Goal: Task Accomplishment & Management: Manage account settings

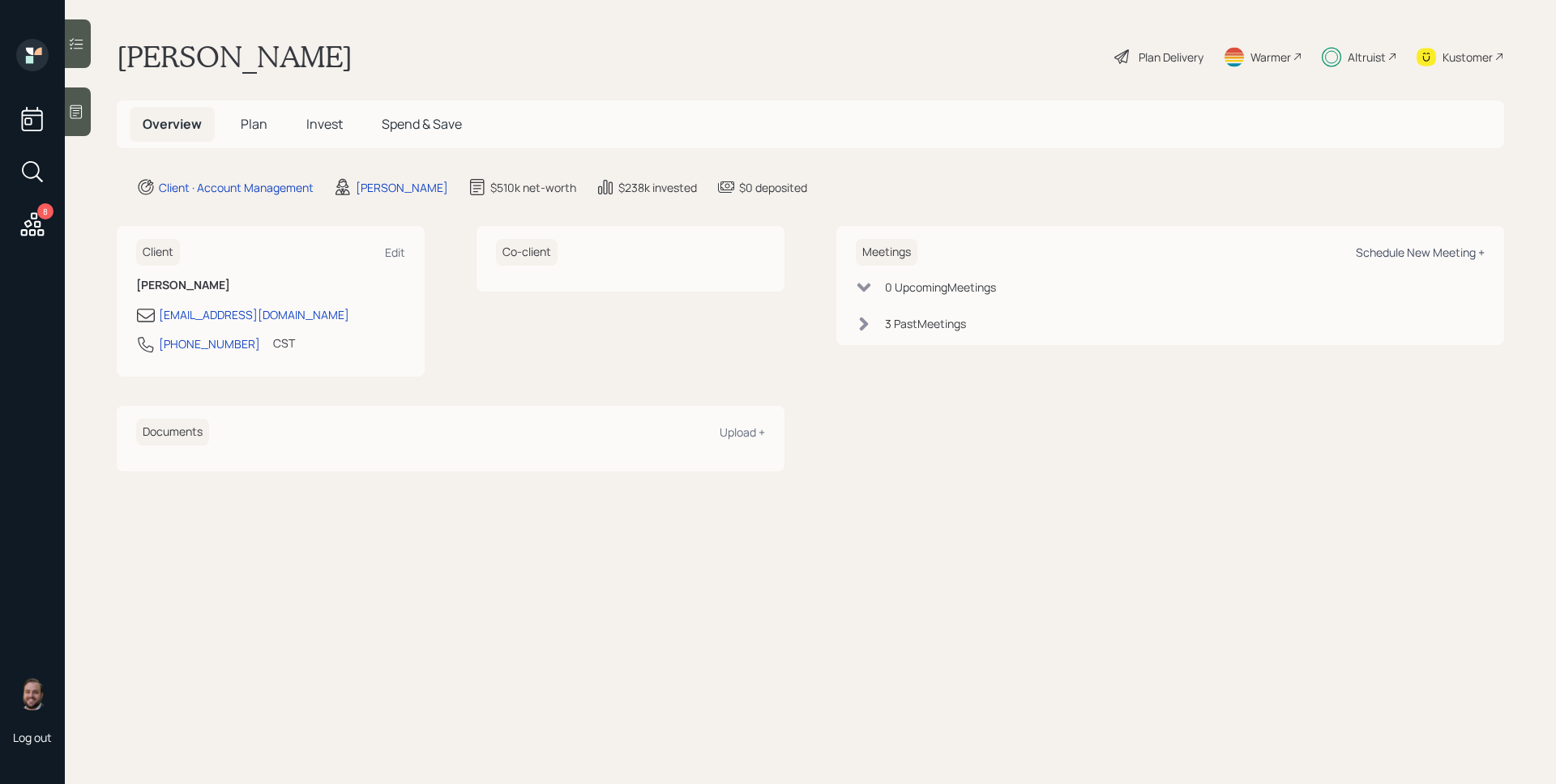
click at [1405, 252] on div "Schedule New Meeting +" at bounding box center [1420, 252] width 129 height 16
select select "d946c976-65aa-4529-ac9d-02c4f1114fc0"
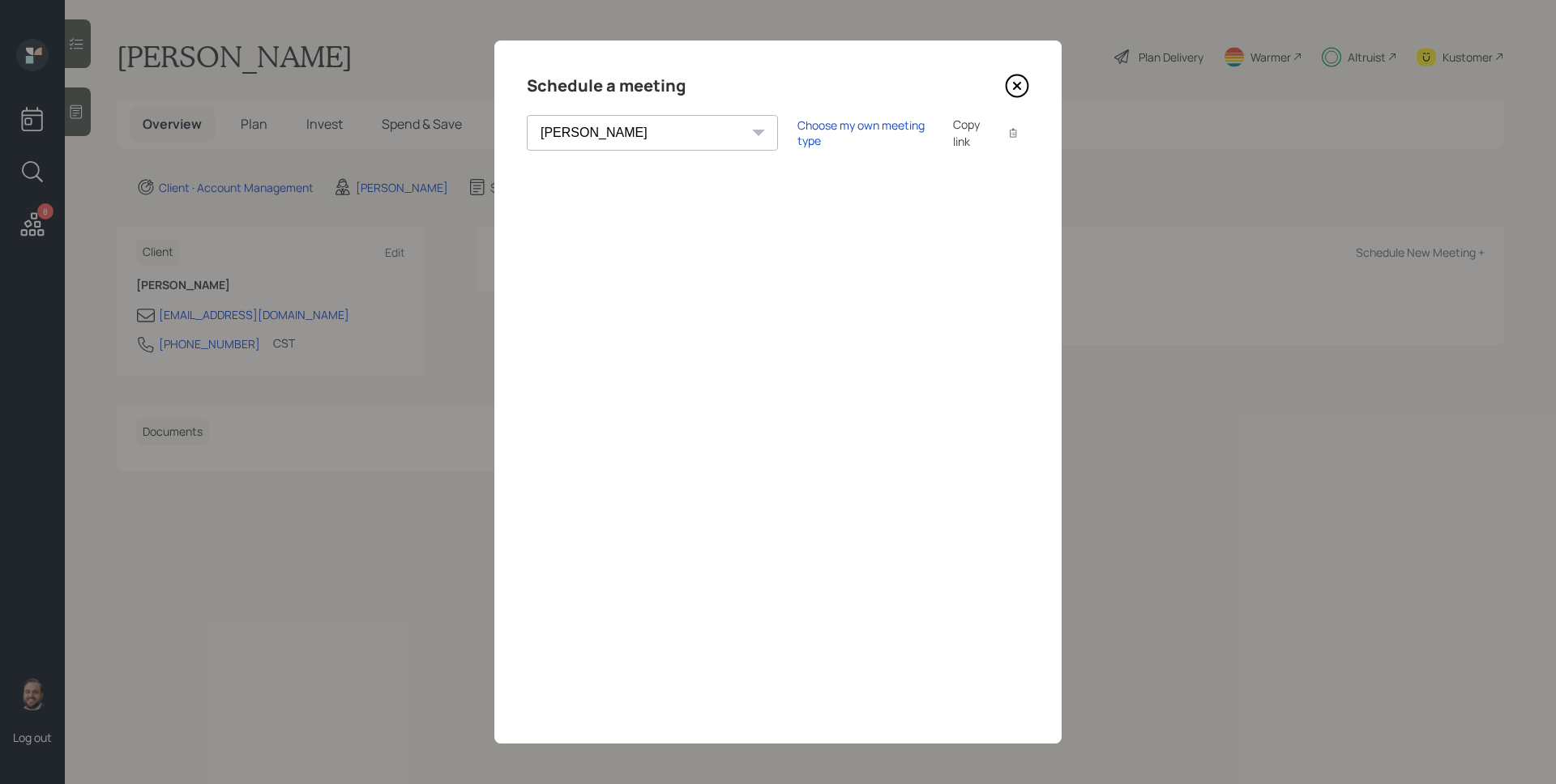
click at [1015, 94] on icon at bounding box center [1017, 86] width 24 height 24
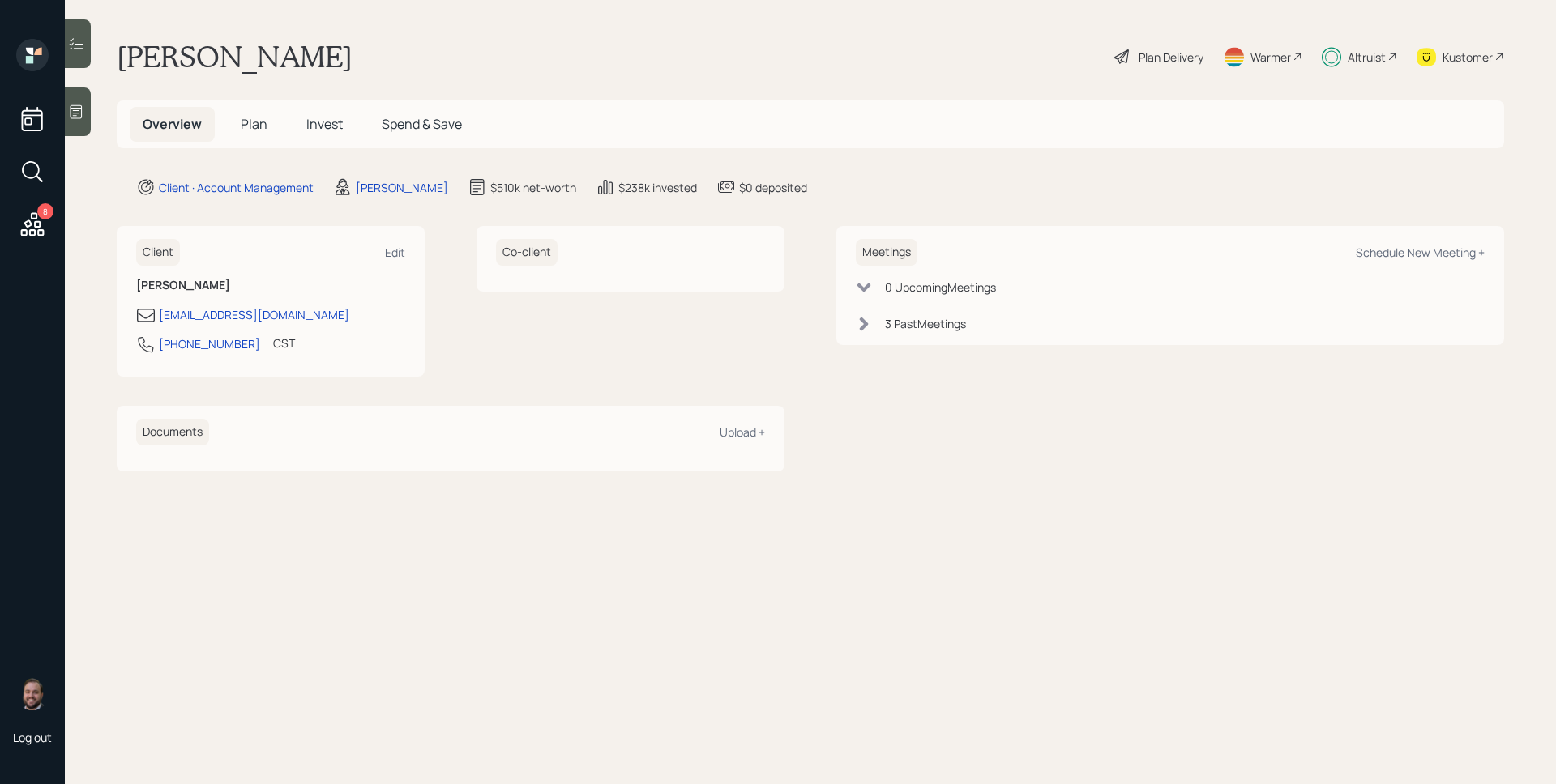
click at [32, 215] on icon at bounding box center [32, 223] width 23 height 23
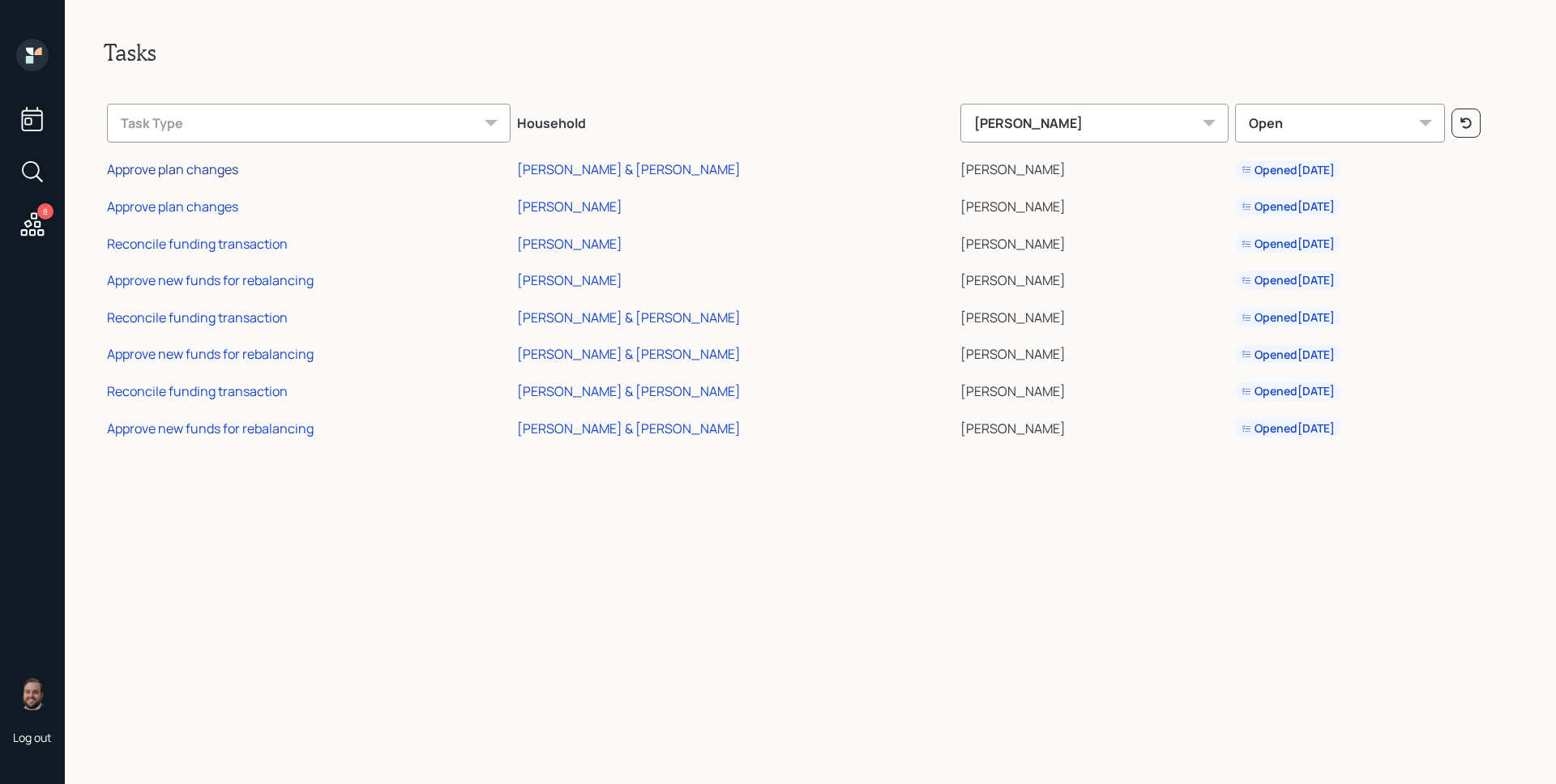
click at [217, 174] on div "Approve plan changes" at bounding box center [173, 169] width 131 height 18
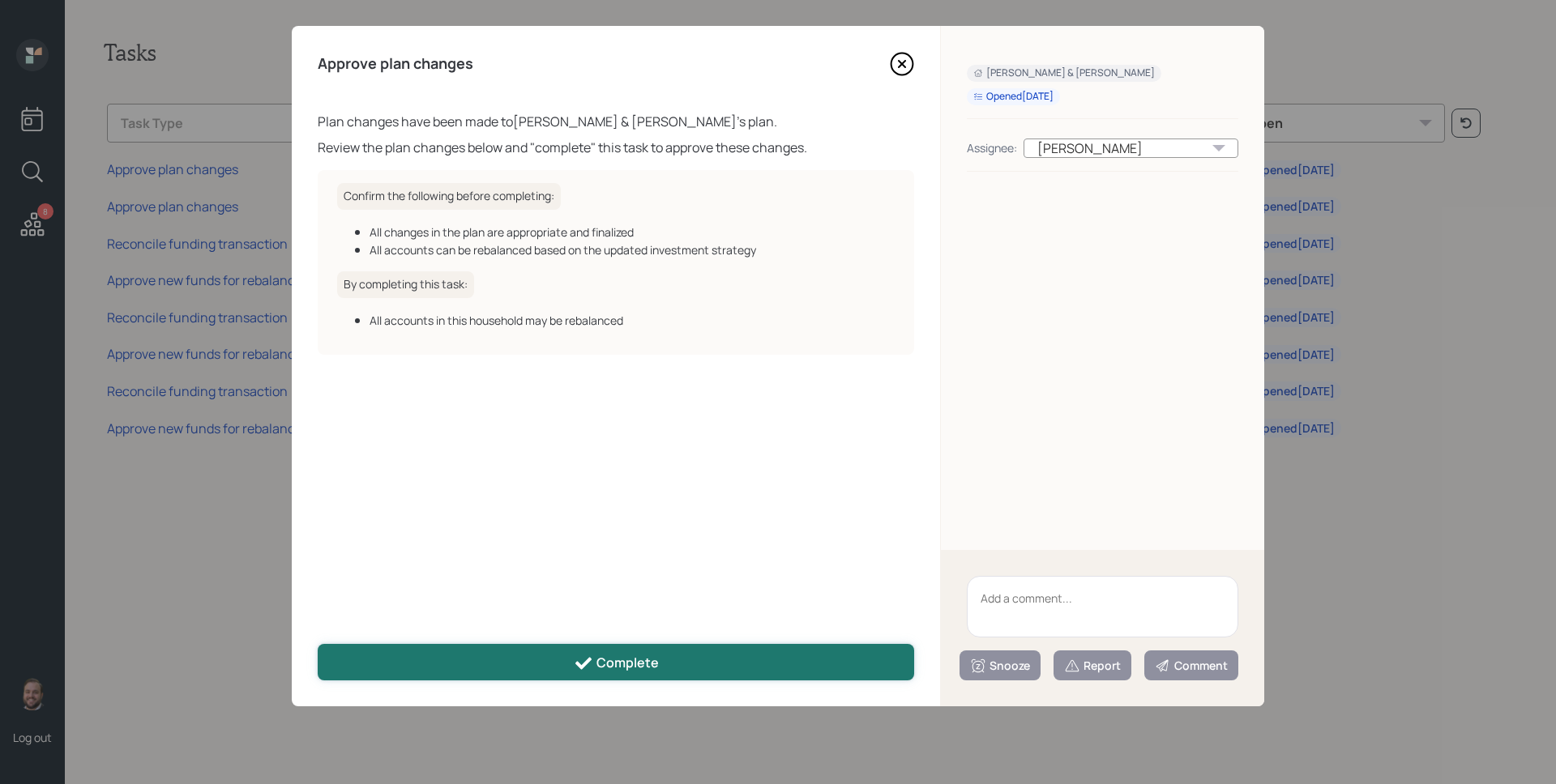
click at [621, 663] on div "Complete" at bounding box center [616, 663] width 85 height 19
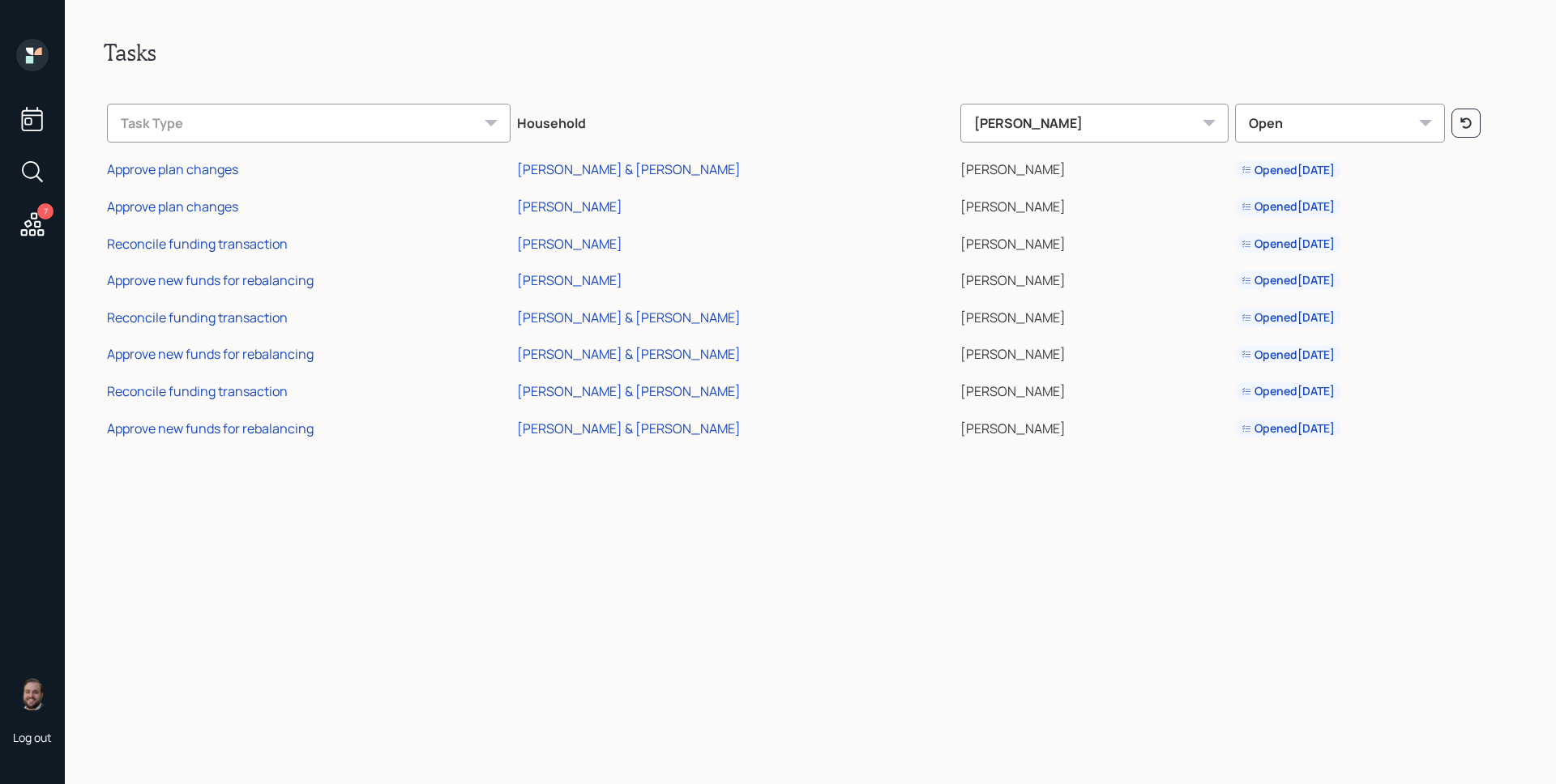
click at [189, 212] on div "Approve plan changes" at bounding box center [173, 207] width 131 height 18
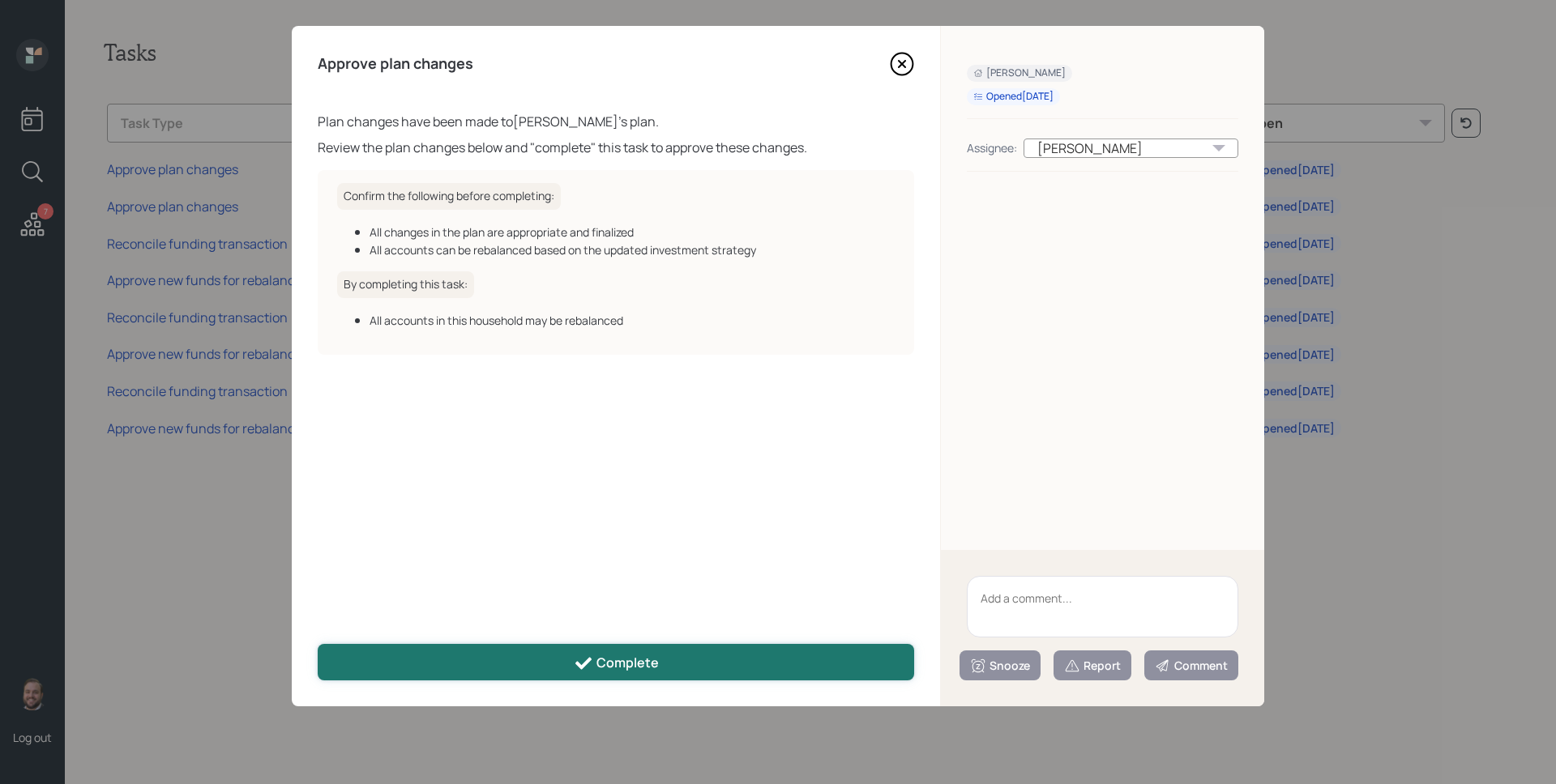
click at [609, 668] on div "Complete" at bounding box center [616, 663] width 85 height 19
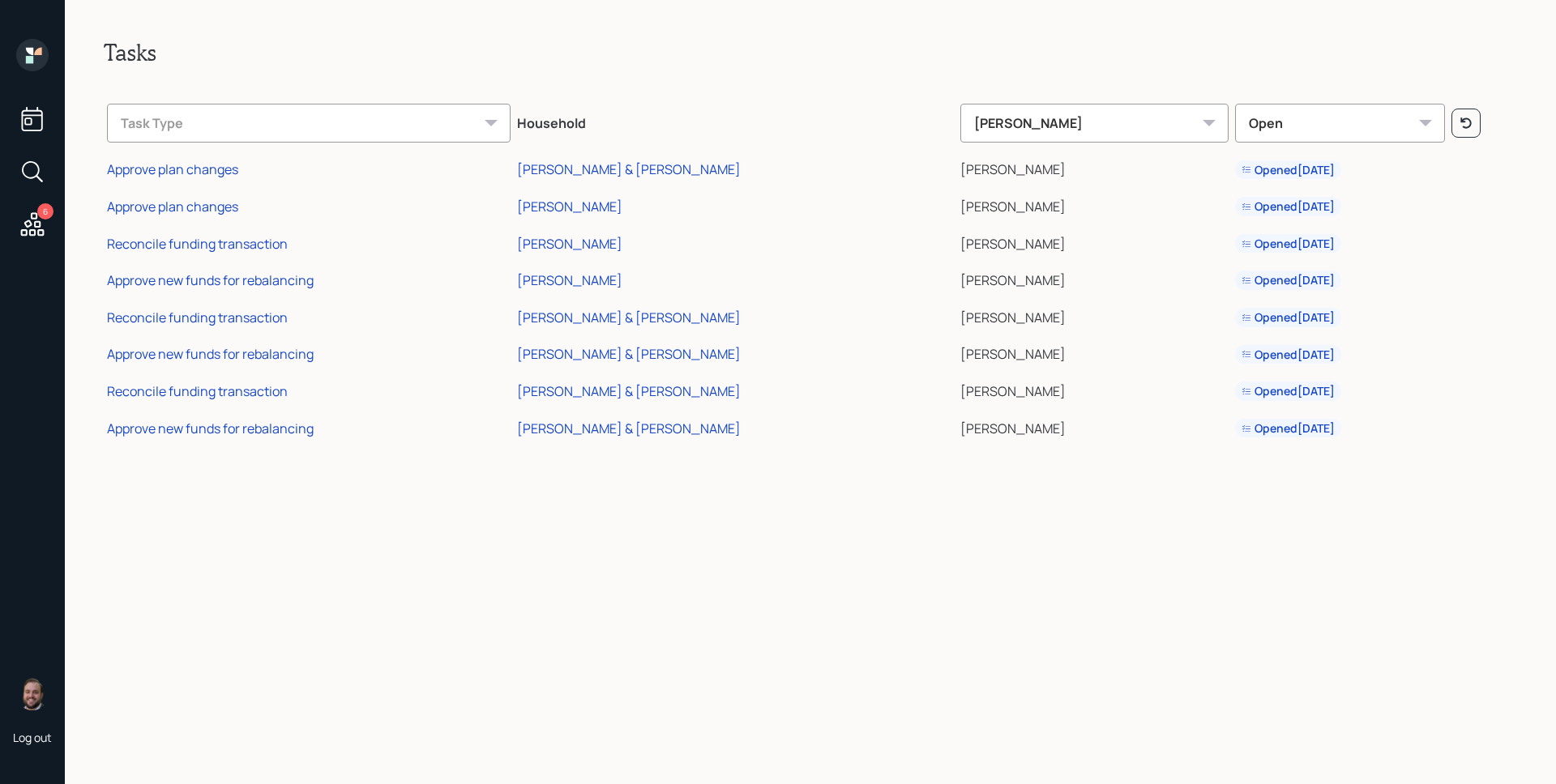
click at [251, 249] on div "Reconcile funding transaction" at bounding box center [197, 244] width 181 height 18
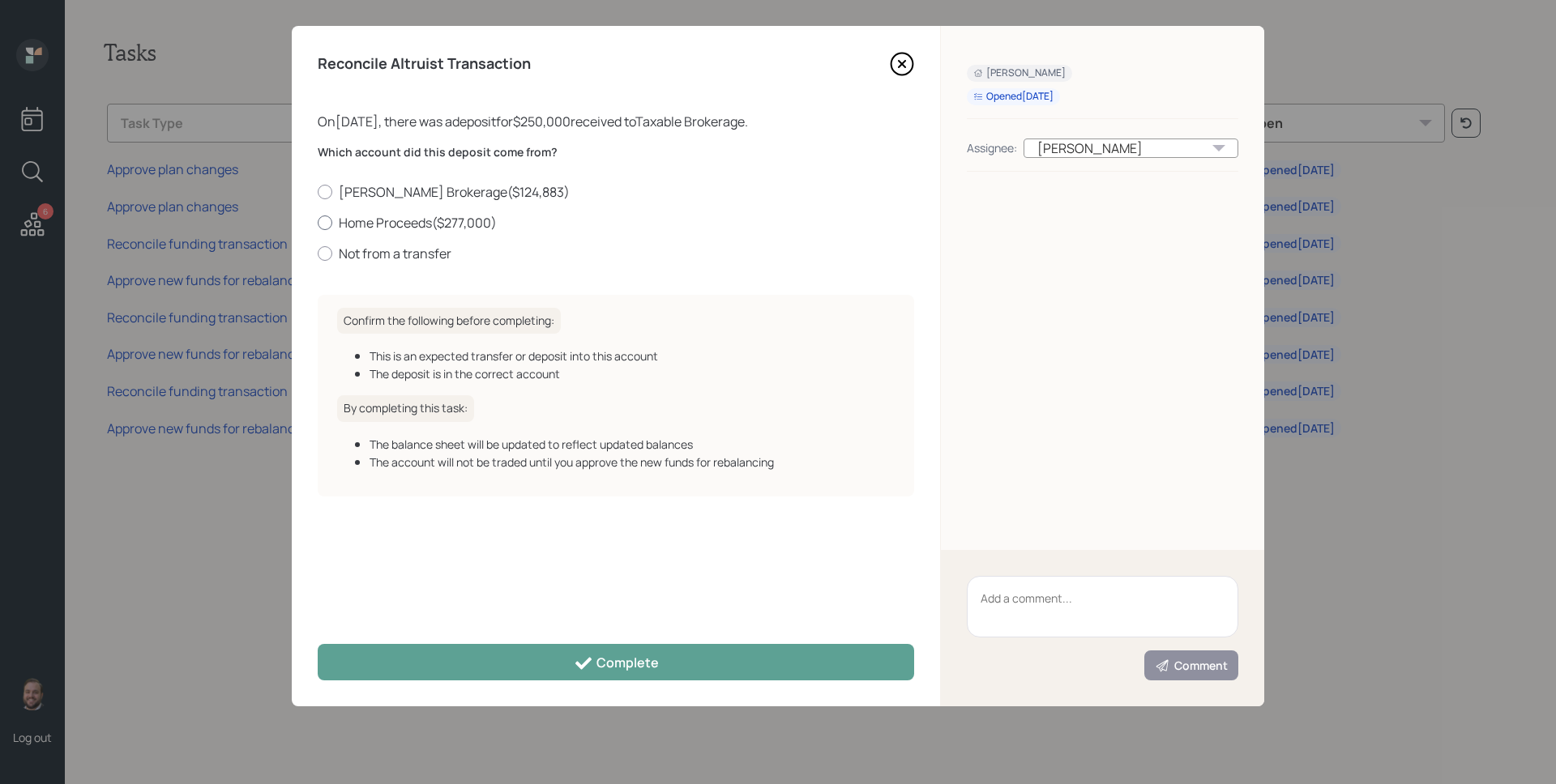
click at [483, 217] on label "Home Proceeds ( $277,000 )" at bounding box center [616, 222] width 597 height 18
click at [317, 222] on input "Home Proceeds ( $277,000 )" at bounding box center [317, 222] width 1 height 1
radio input "true"
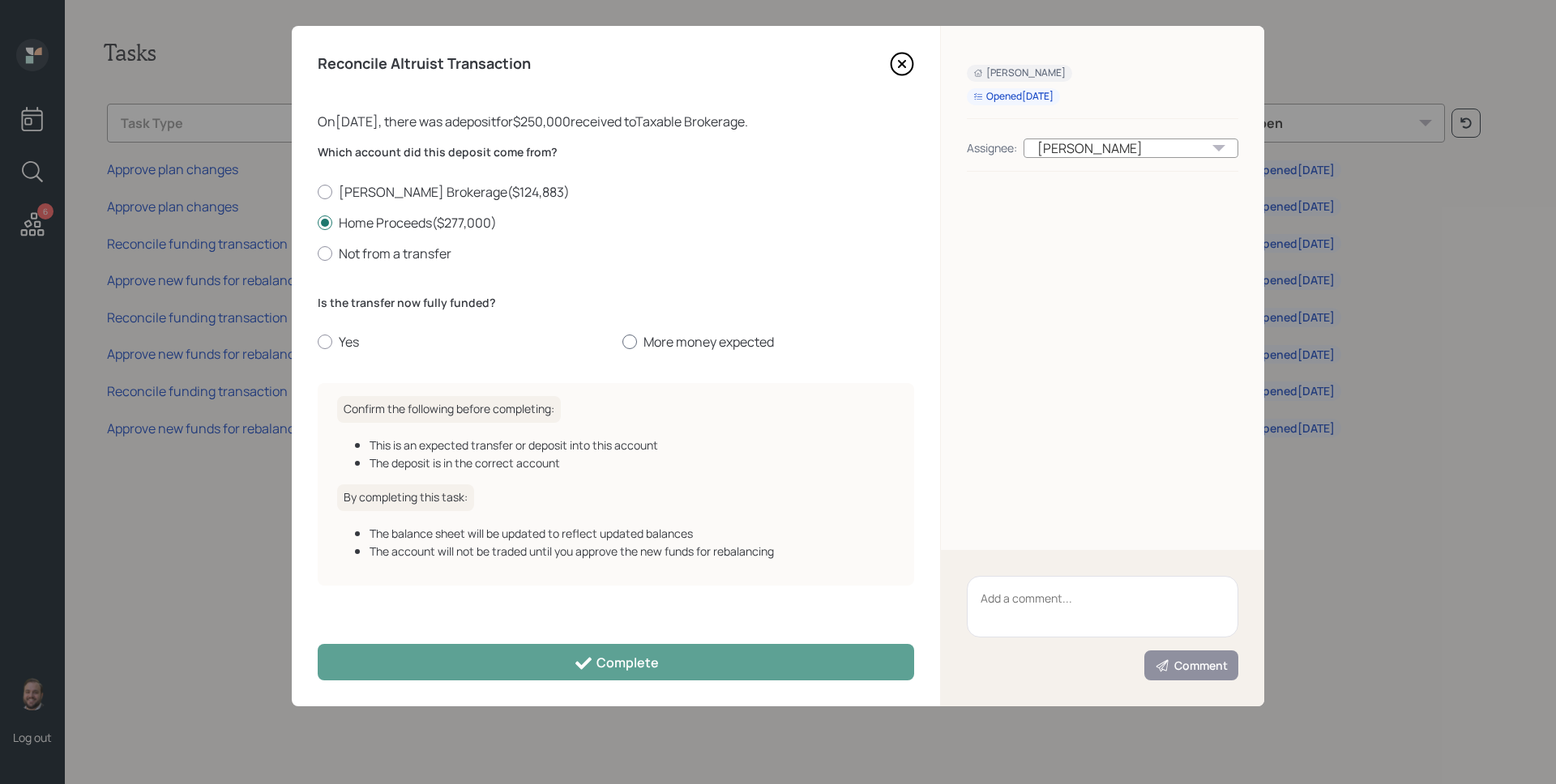
click at [679, 341] on label "More money expected" at bounding box center [768, 341] width 291 height 18
click at [623, 341] on input "More money expected" at bounding box center [622, 341] width 1 height 1
radio input "true"
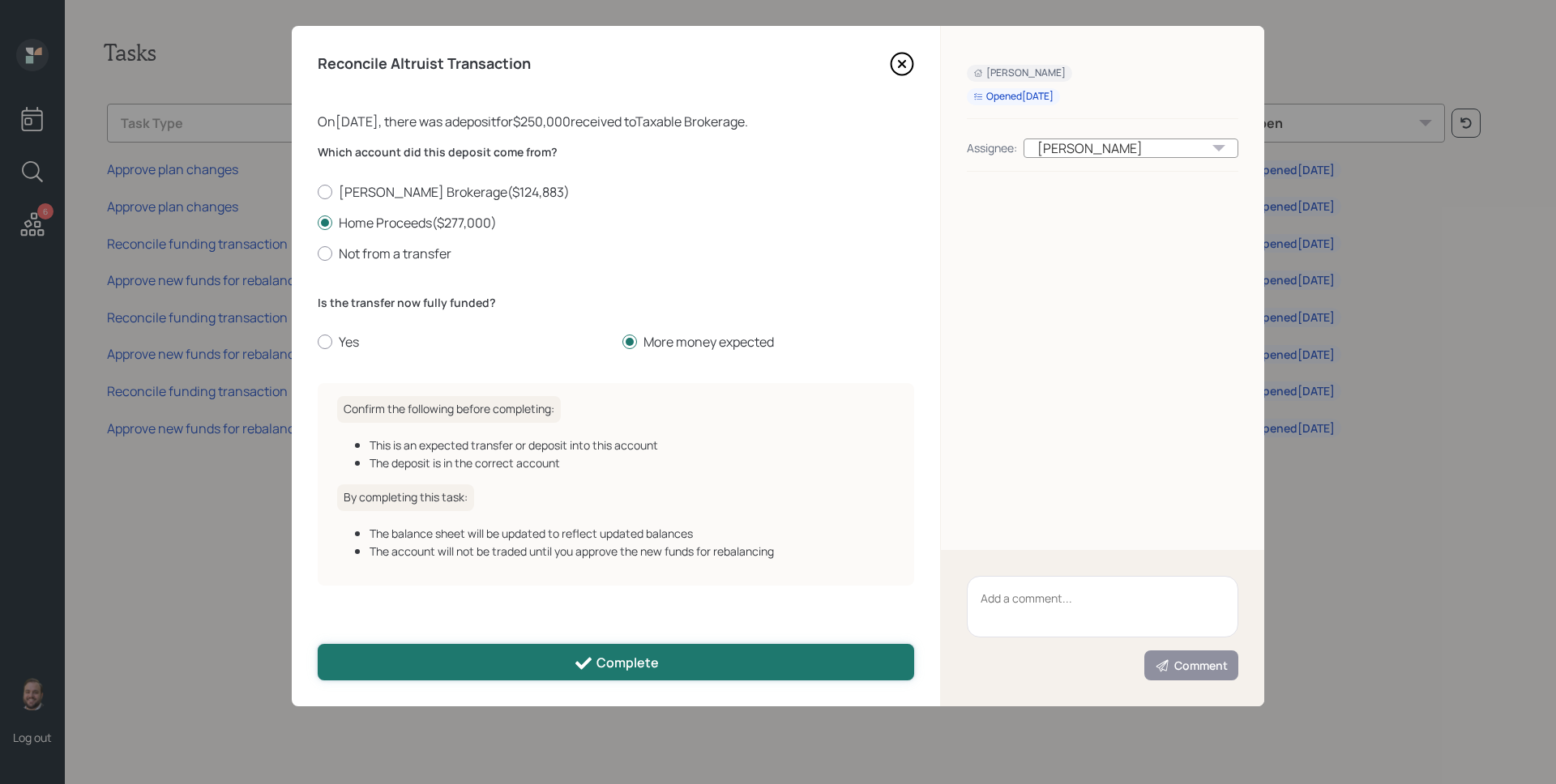
click at [690, 662] on button "Complete" at bounding box center [616, 662] width 597 height 36
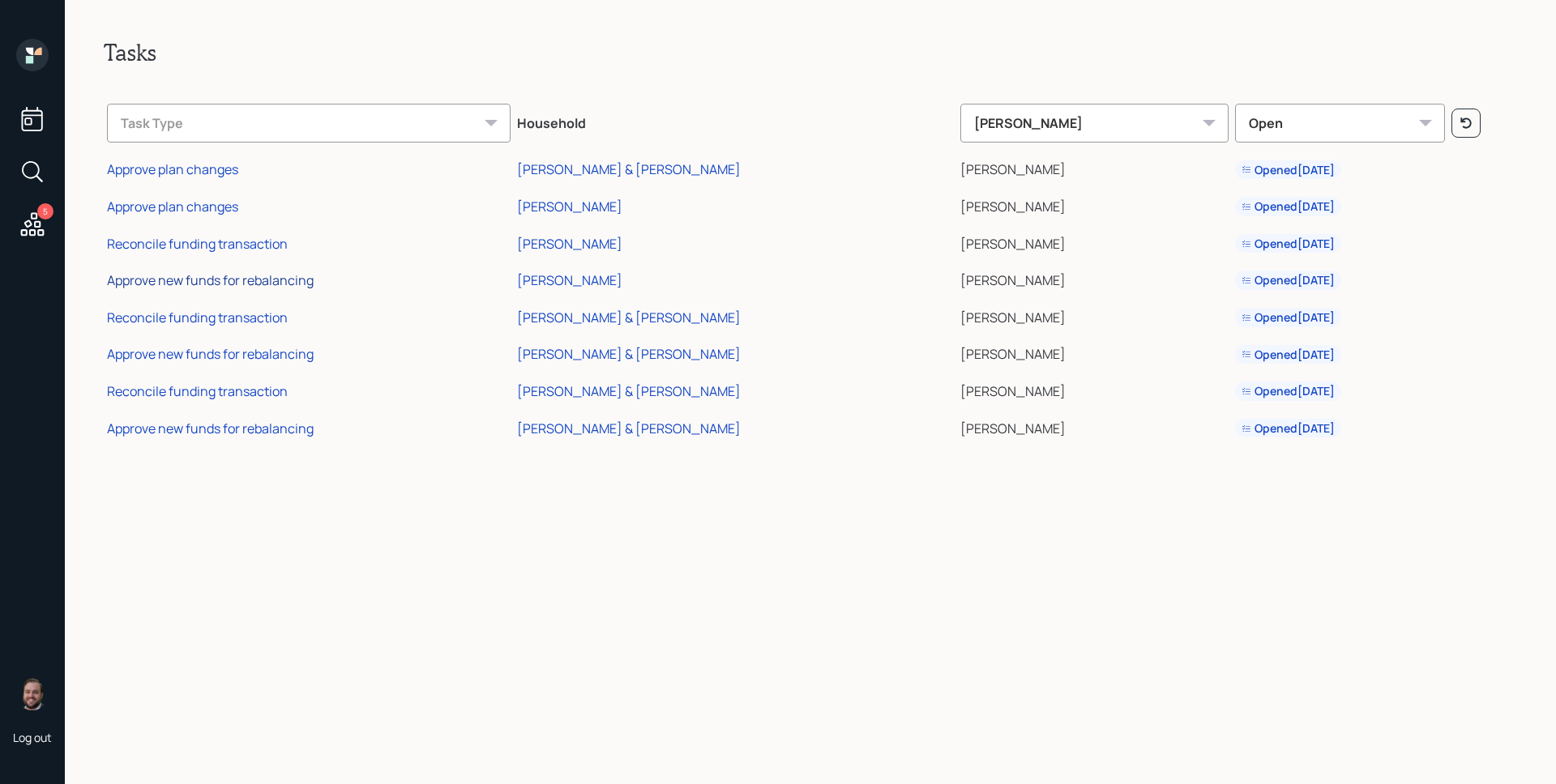
click at [259, 276] on div "Approve new funds for rebalancing" at bounding box center [210, 280] width 207 height 18
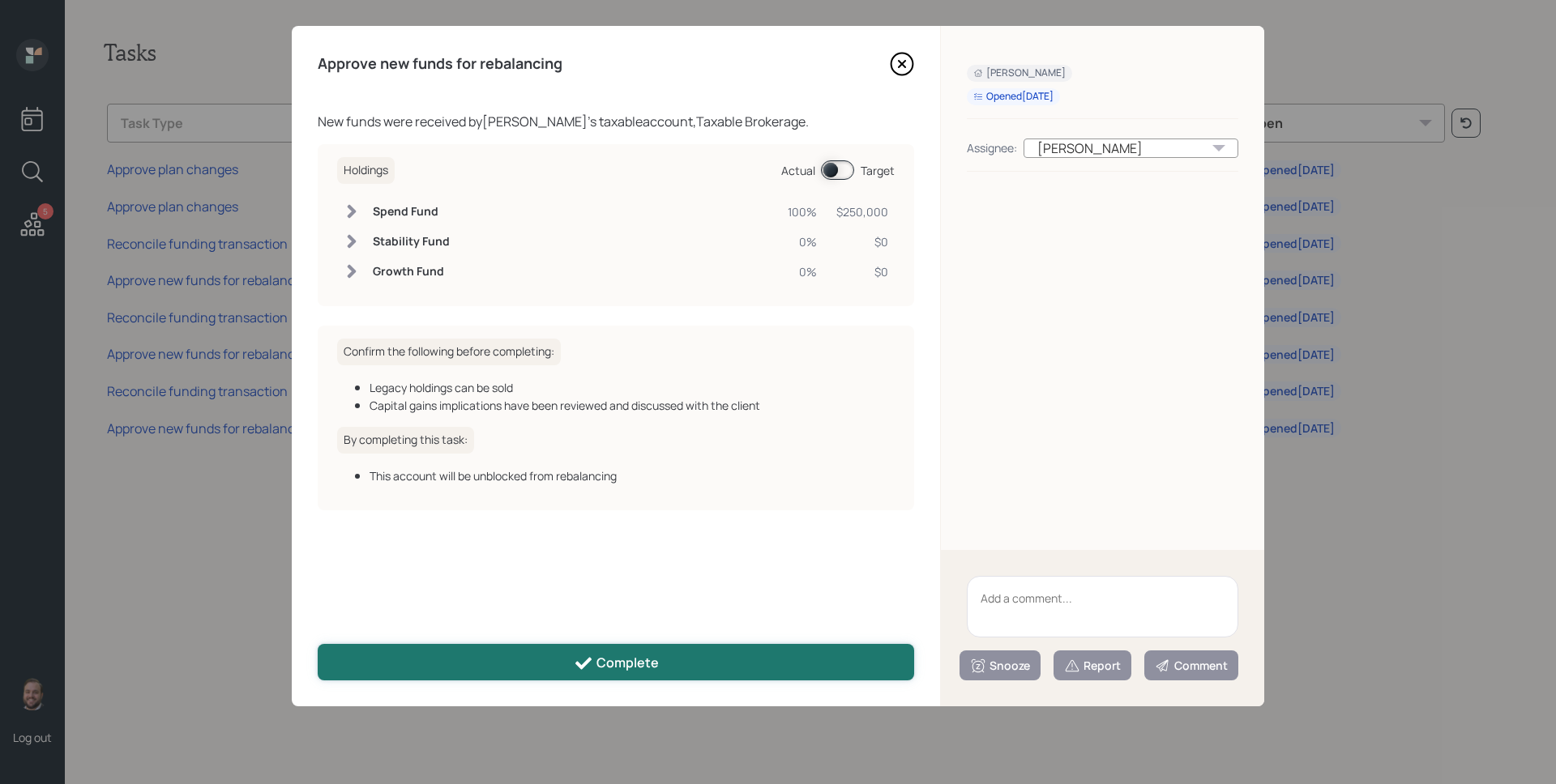
click at [591, 651] on button "Complete" at bounding box center [616, 662] width 597 height 36
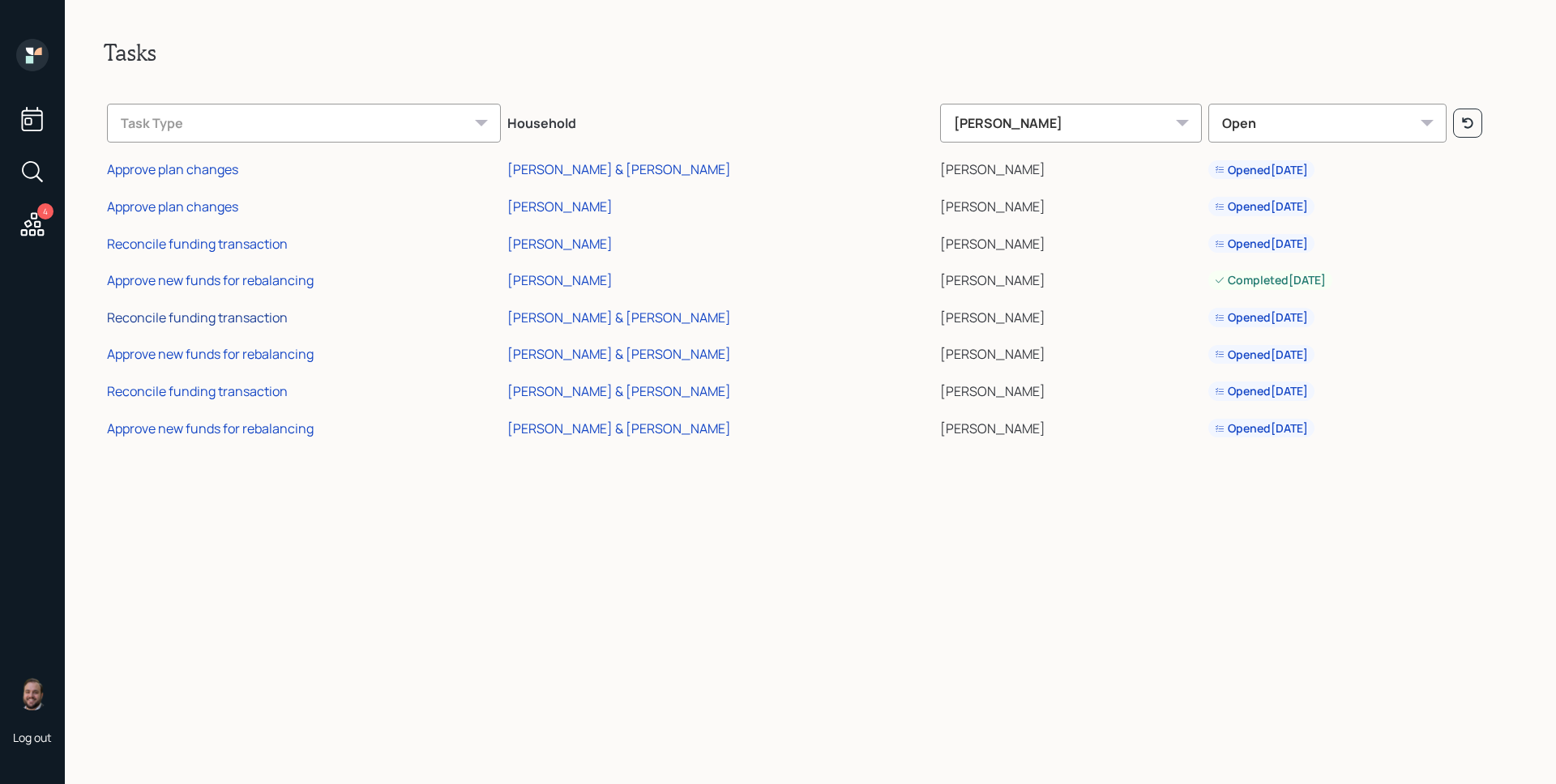
click at [276, 318] on div "Reconcile funding transaction" at bounding box center [197, 317] width 181 height 18
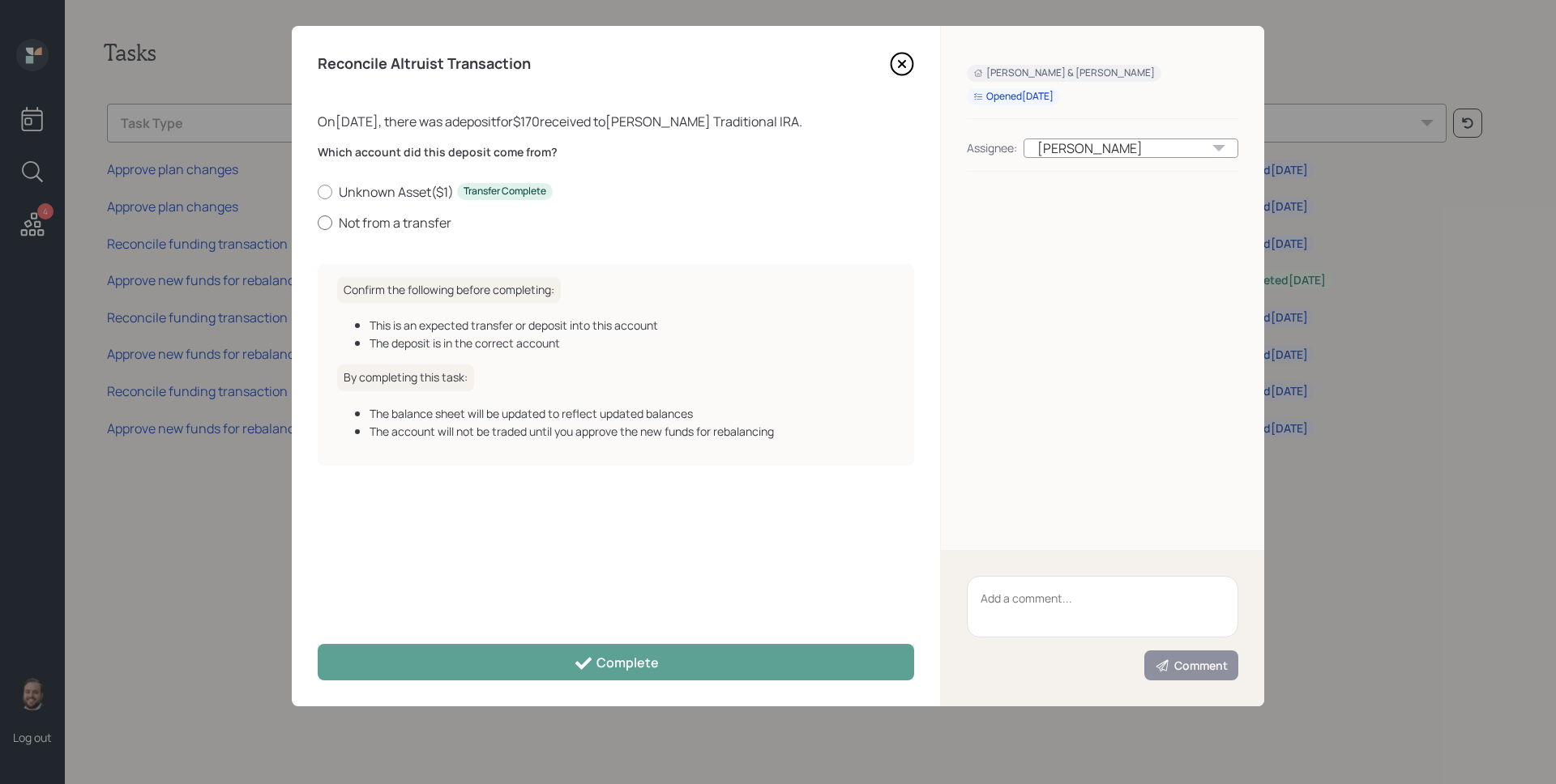
click at [396, 225] on label "Not from a transfer" at bounding box center [616, 222] width 597 height 18
click at [317, 223] on input "Not from a transfer" at bounding box center [317, 222] width 1 height 1
radio input "true"
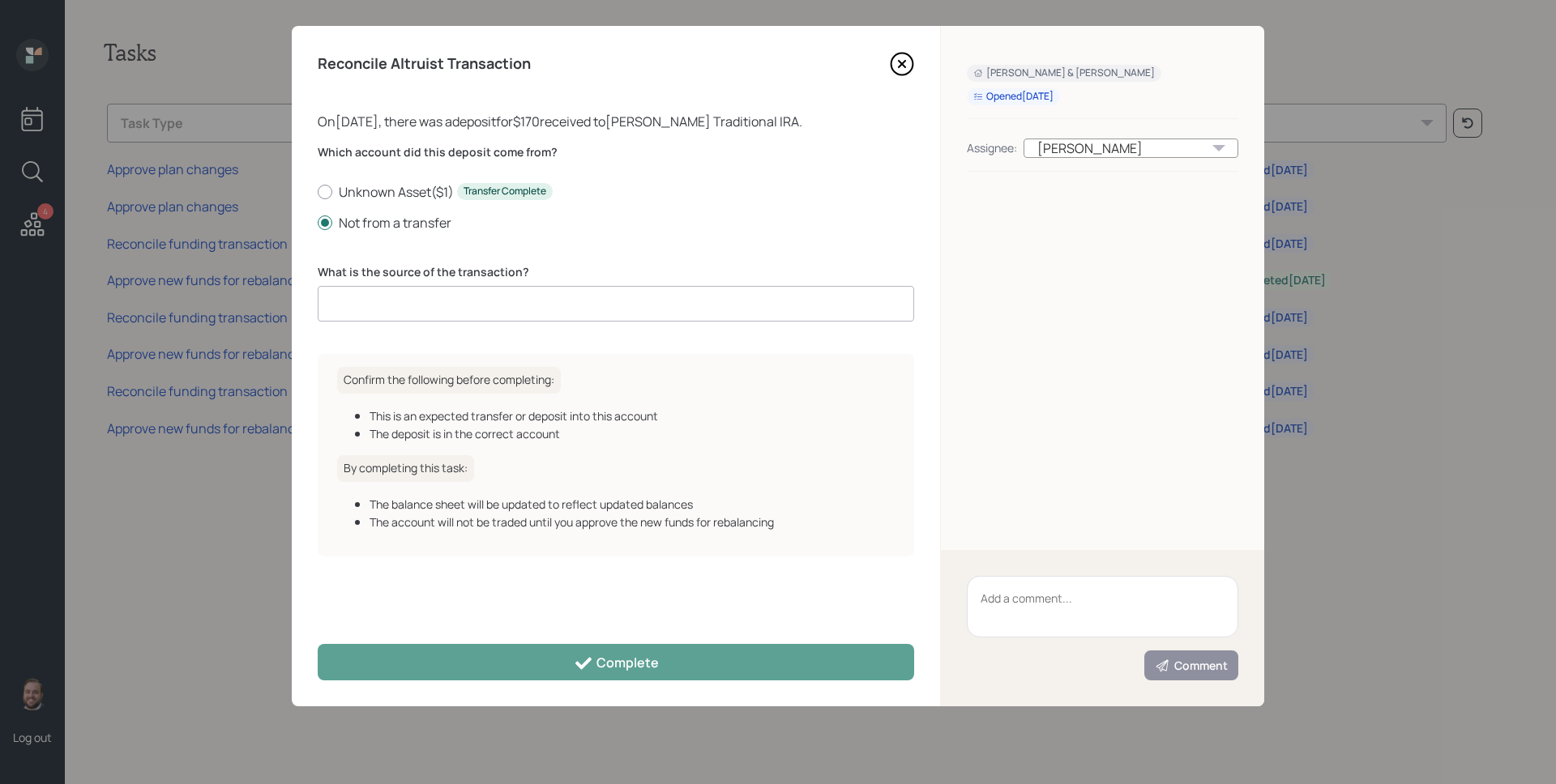
click at [442, 304] on input at bounding box center [616, 303] width 597 height 35
type input "deposit"
click at [596, 640] on div "Reconcile Altruist Transaction On [DATE] , there was a deposit for $170 receive…" at bounding box center [616, 366] width 649 height 680
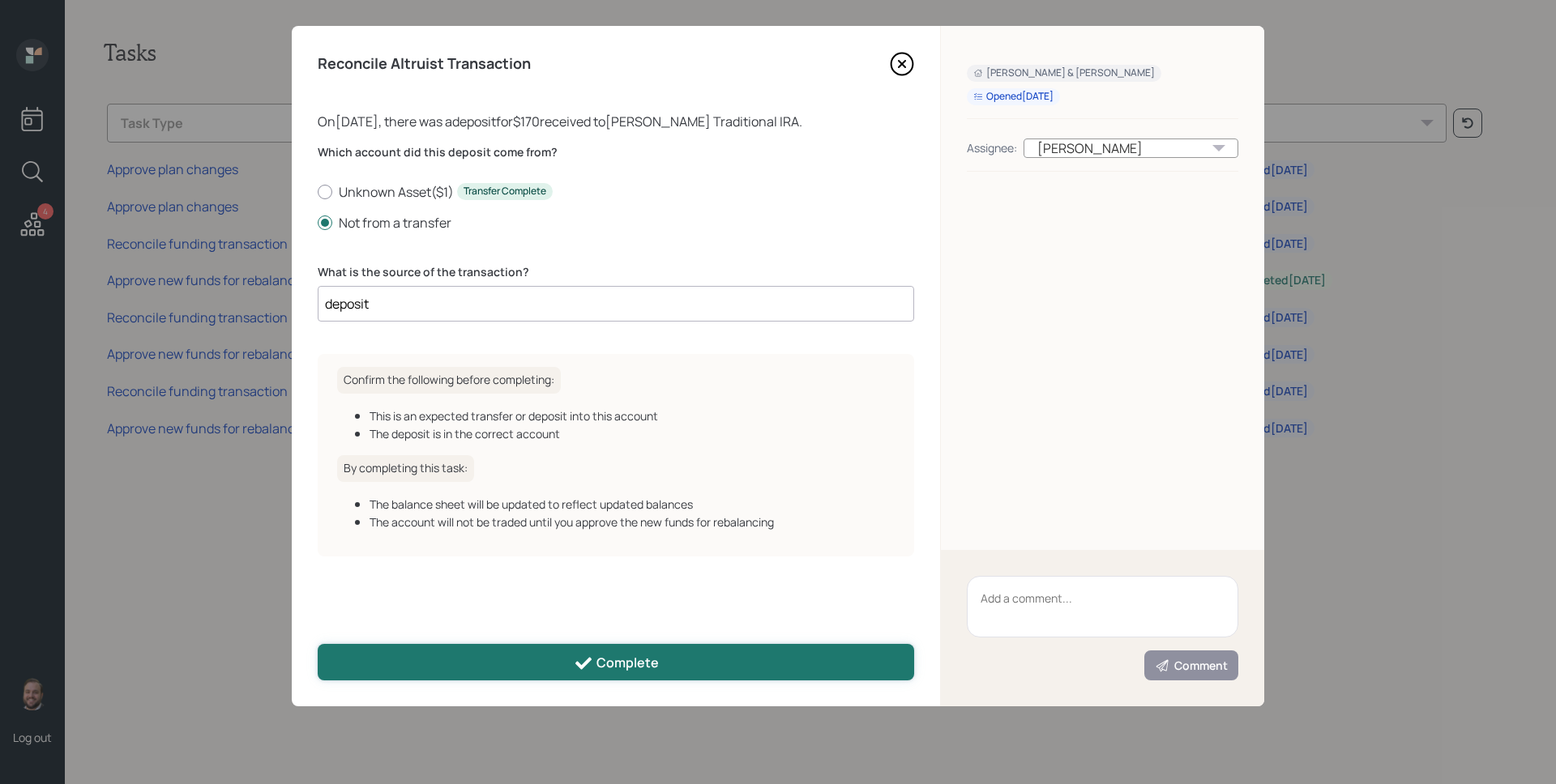
click at [598, 651] on button "Complete" at bounding box center [616, 662] width 597 height 36
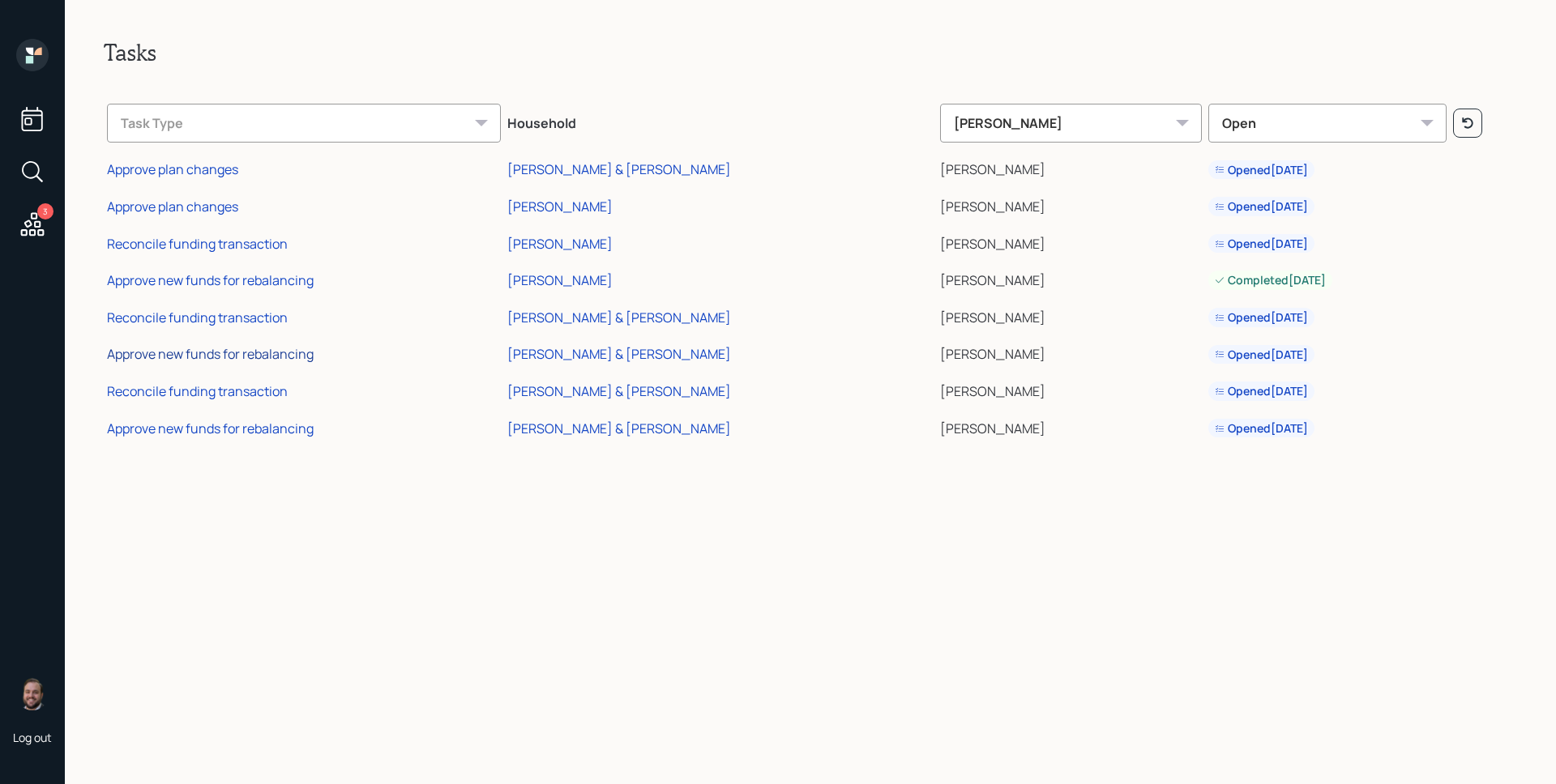
click at [299, 357] on div "Approve new funds for rebalancing" at bounding box center [210, 354] width 207 height 18
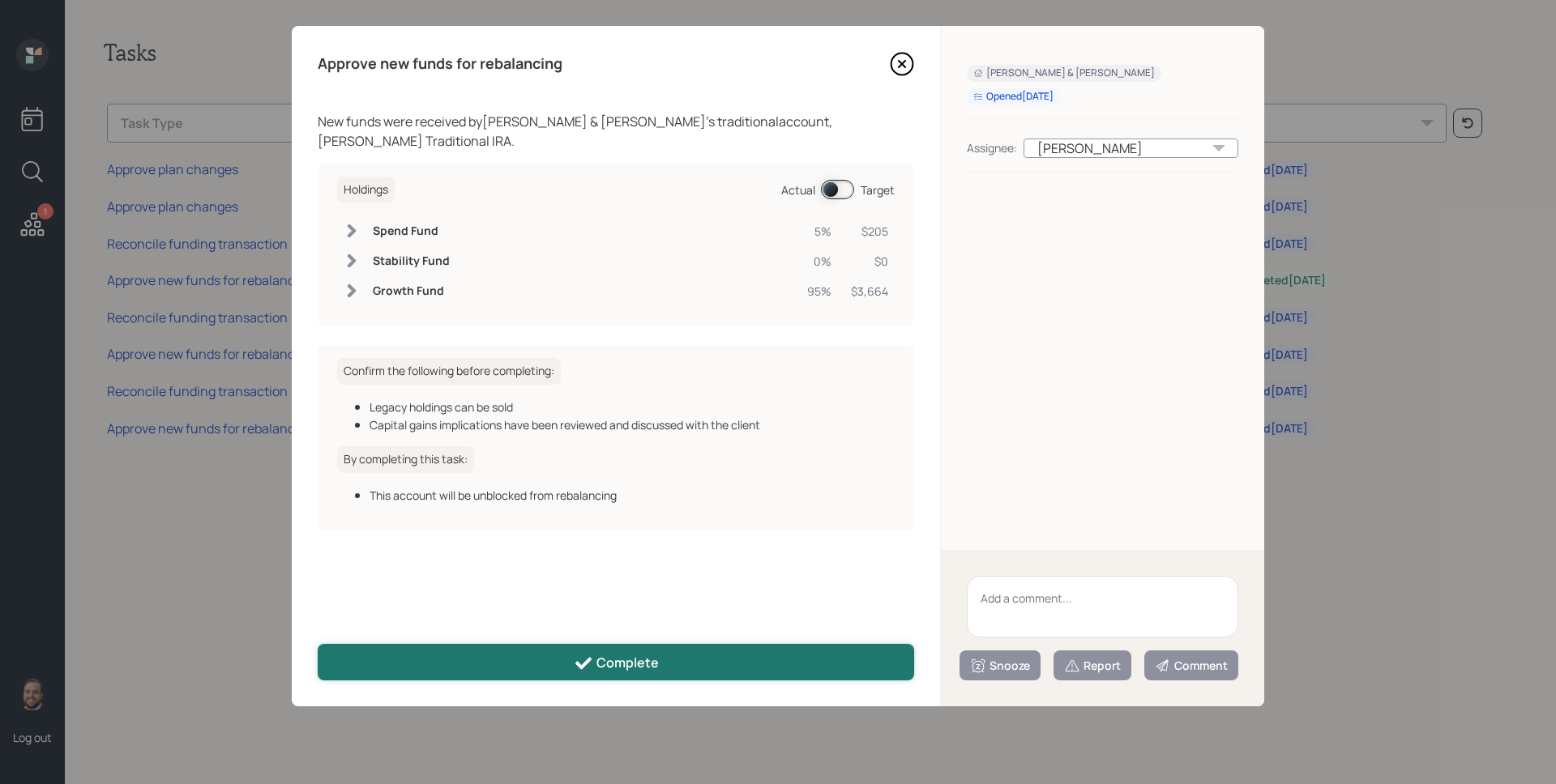
click at [611, 679] on button "Complete" at bounding box center [616, 662] width 597 height 36
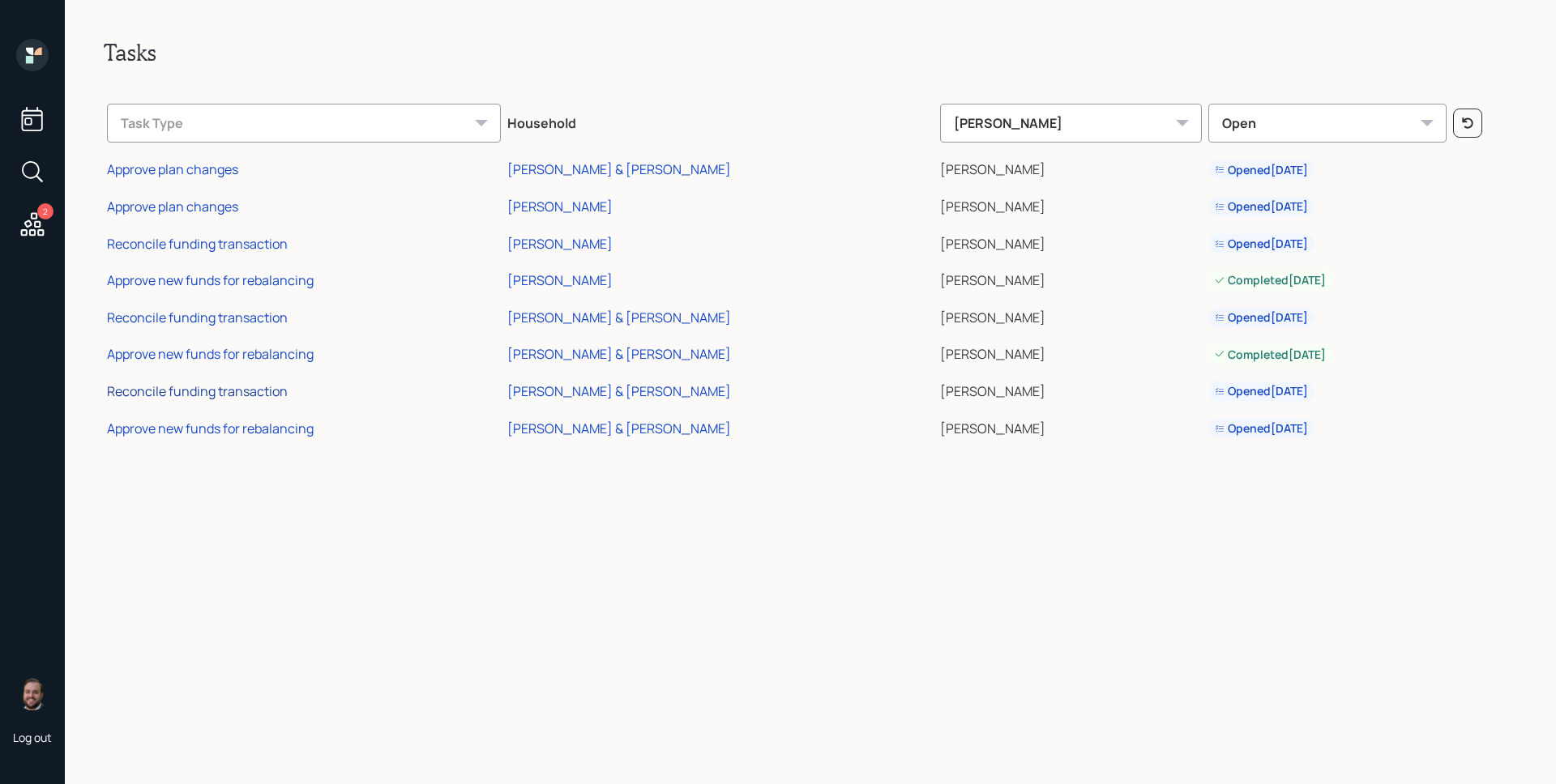
click at [268, 386] on div "Reconcile funding transaction" at bounding box center [197, 391] width 181 height 18
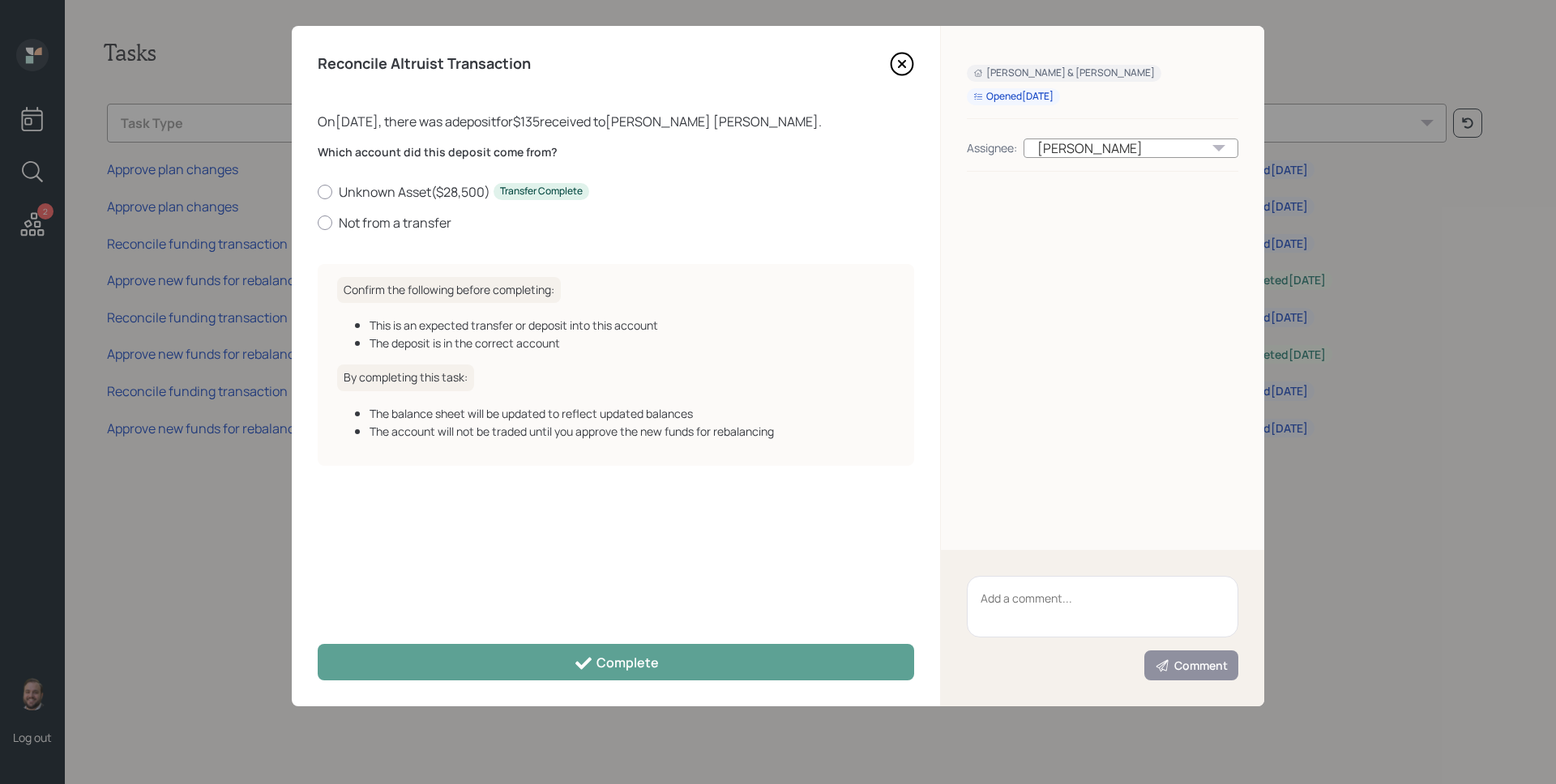
click at [392, 233] on div "Which account did this deposit come from? Unknown Asset ( $28,500 ) Transfer Co…" at bounding box center [616, 198] width 597 height 107
click at [390, 225] on label "Not from a transfer" at bounding box center [616, 222] width 597 height 18
click at [317, 223] on input "Not from a transfer" at bounding box center [317, 222] width 1 height 1
radio input "true"
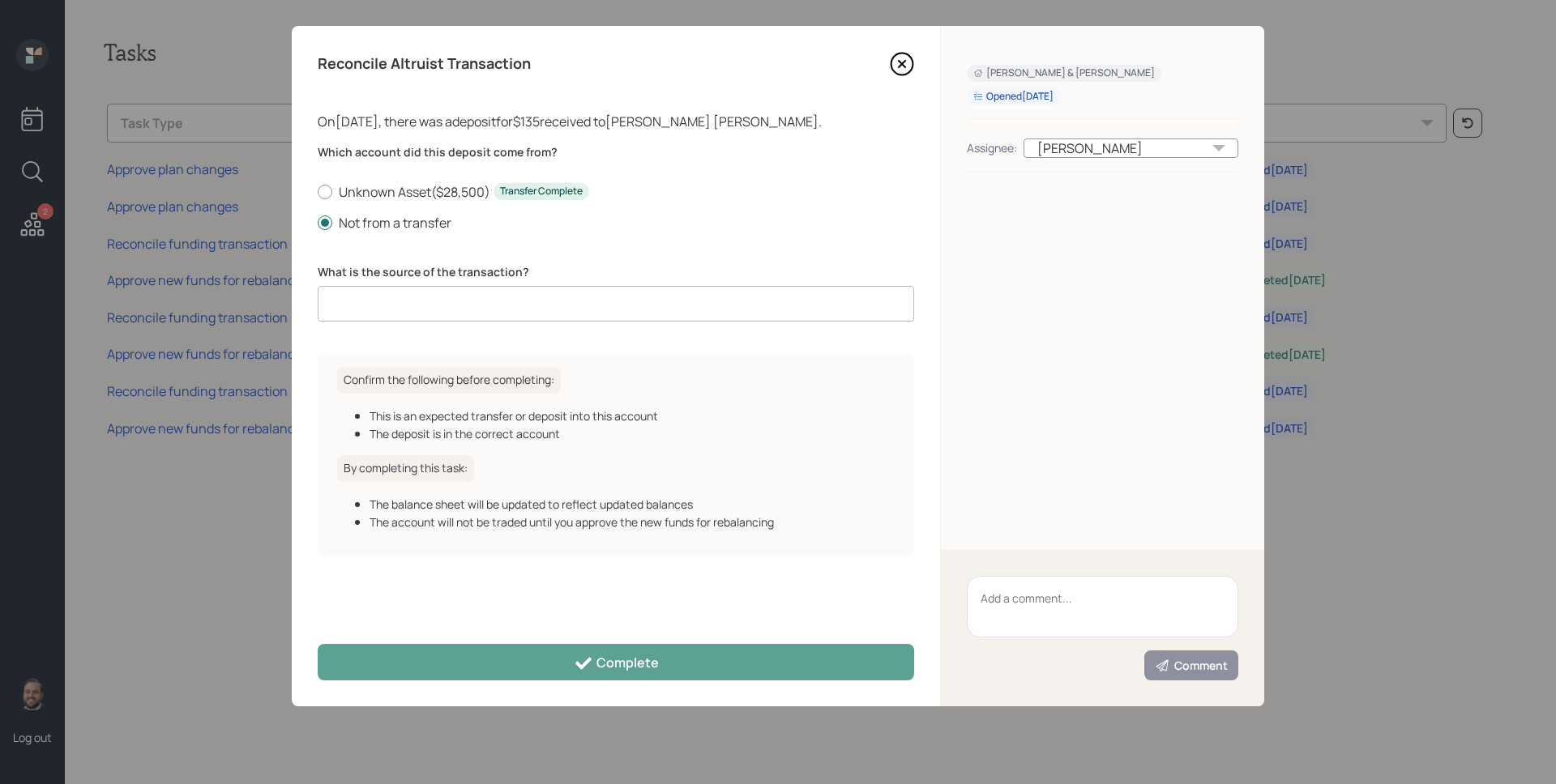
click at [417, 315] on input at bounding box center [616, 303] width 597 height 35
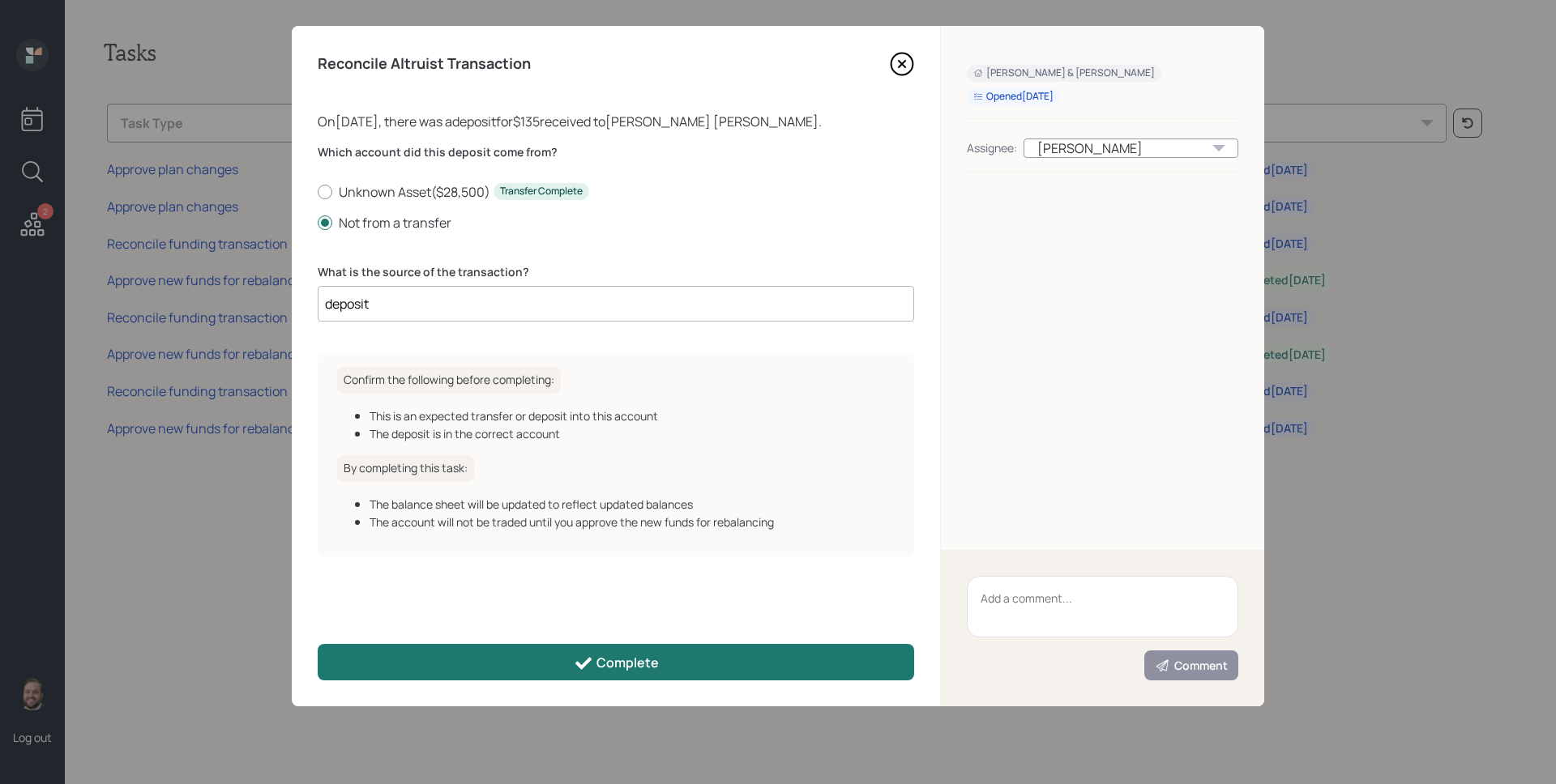
type input "deposit"
click at [541, 672] on button "Complete" at bounding box center [616, 662] width 597 height 36
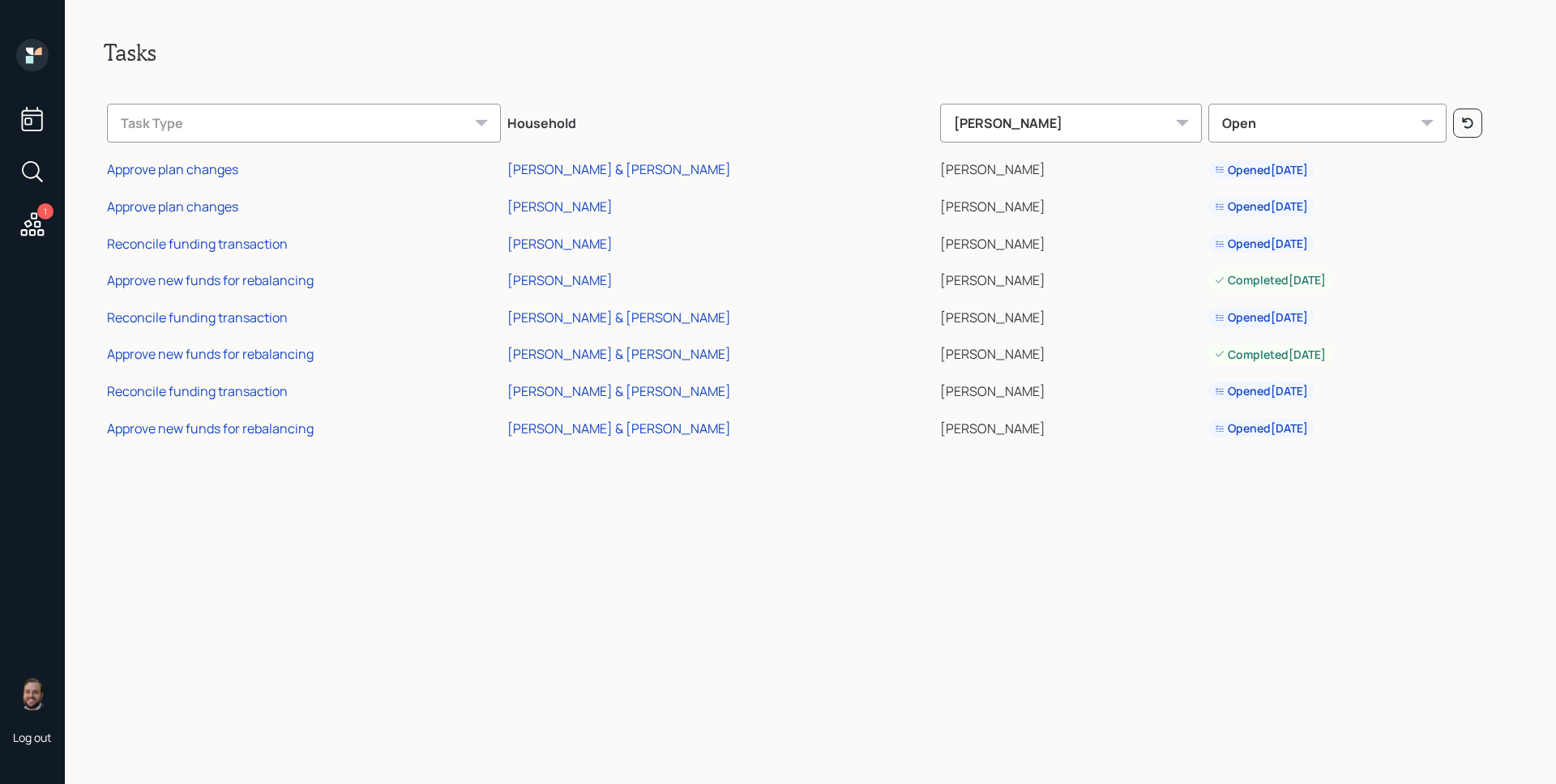
click at [311, 440] on td "Approve new funds for rebalancing" at bounding box center [304, 425] width 400 height 37
click at [308, 439] on td "Approve new funds for rebalancing" at bounding box center [304, 425] width 400 height 37
drag, startPoint x: 309, startPoint y: 427, endPoint x: 319, endPoint y: 430, distance: 10.4
click at [309, 426] on div "Approve new funds for rebalancing" at bounding box center [210, 428] width 207 height 18
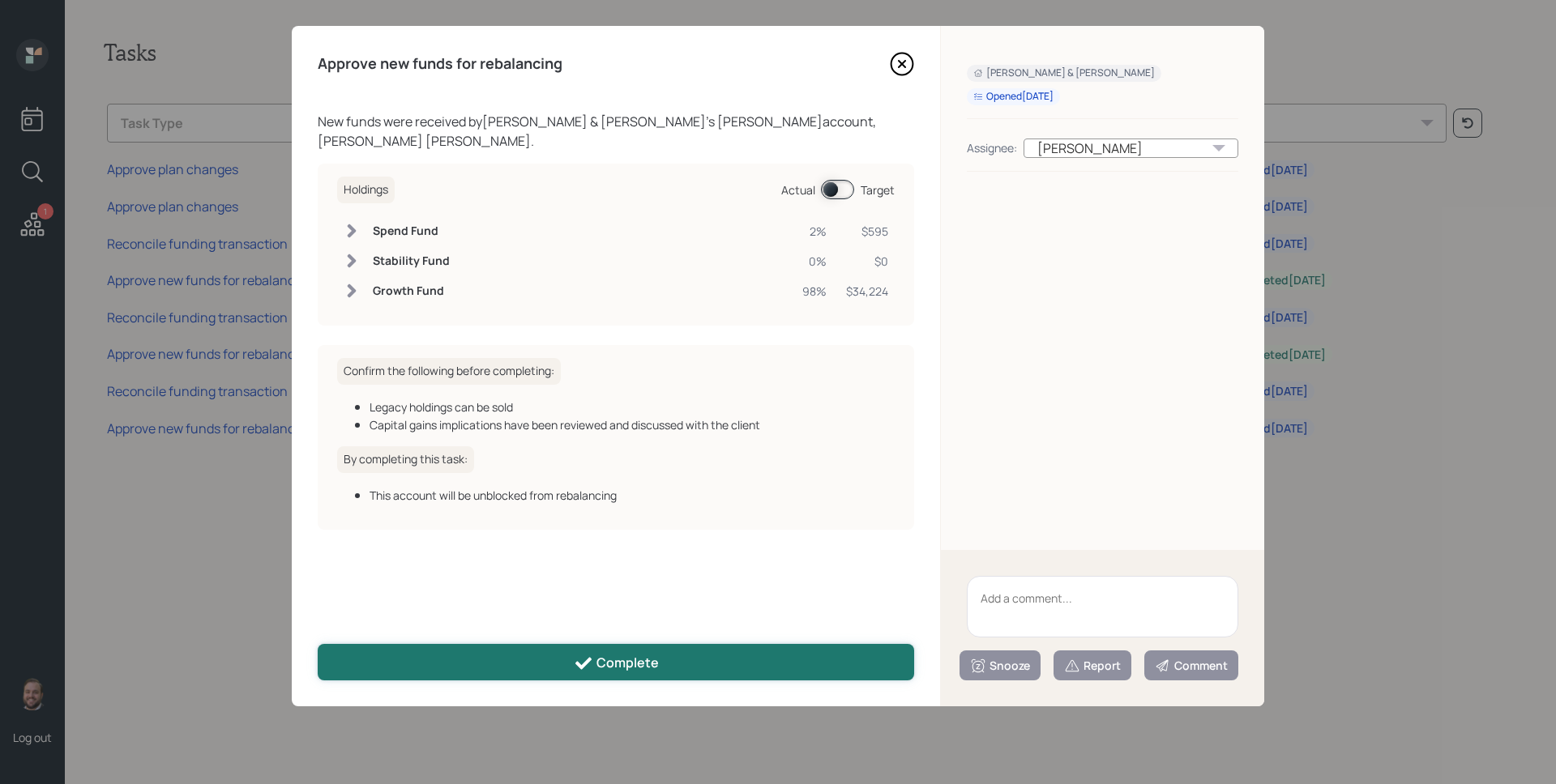
click at [591, 664] on icon at bounding box center [583, 663] width 19 height 19
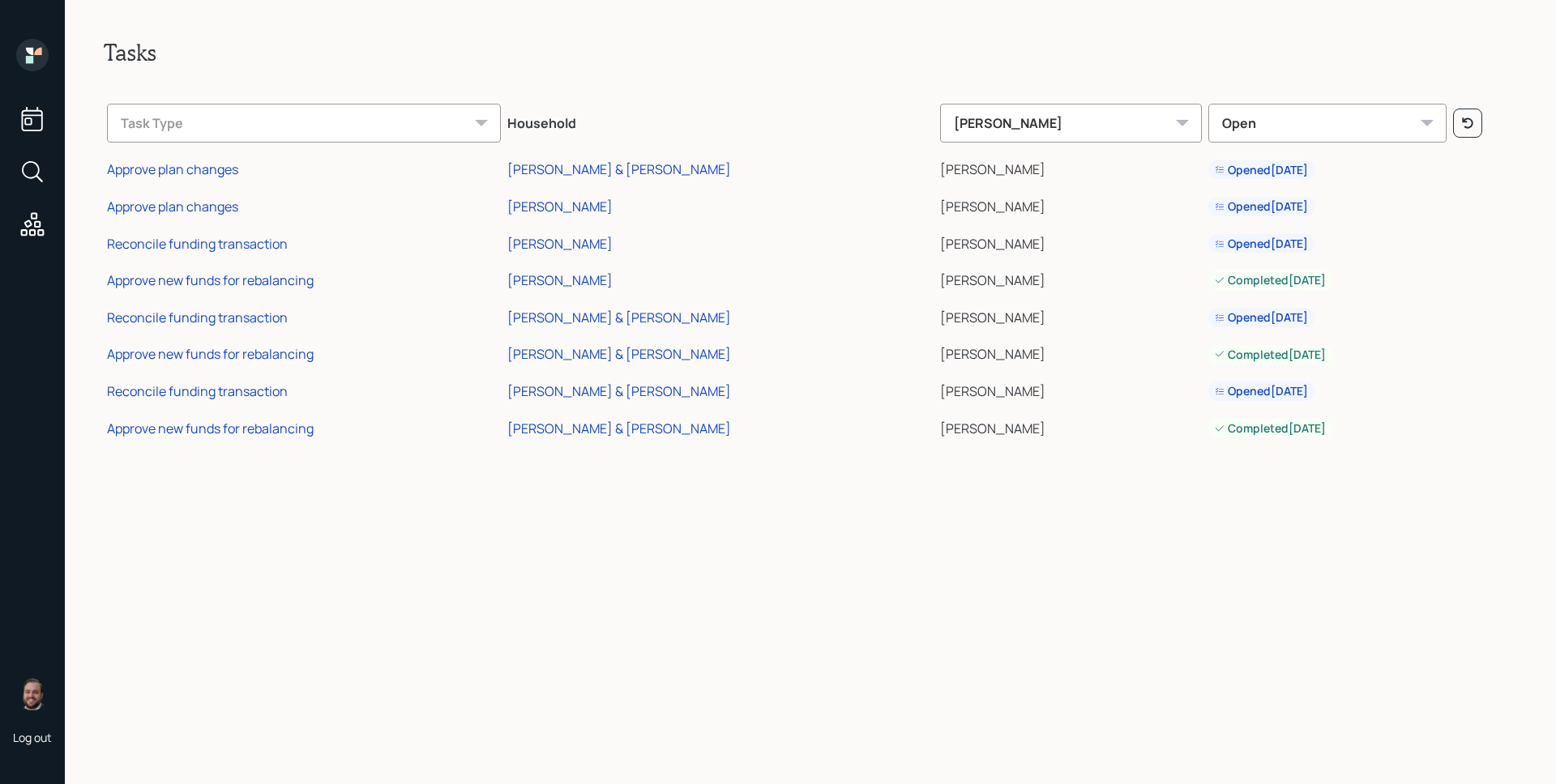
click at [48, 64] on icon at bounding box center [32, 54] width 32 height 32
